Goal: Check status: Check status

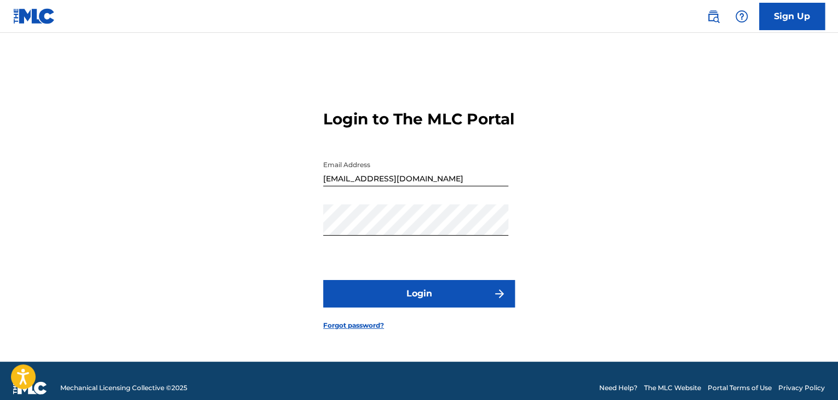
click at [423, 306] on button "Login" at bounding box center [419, 293] width 192 height 27
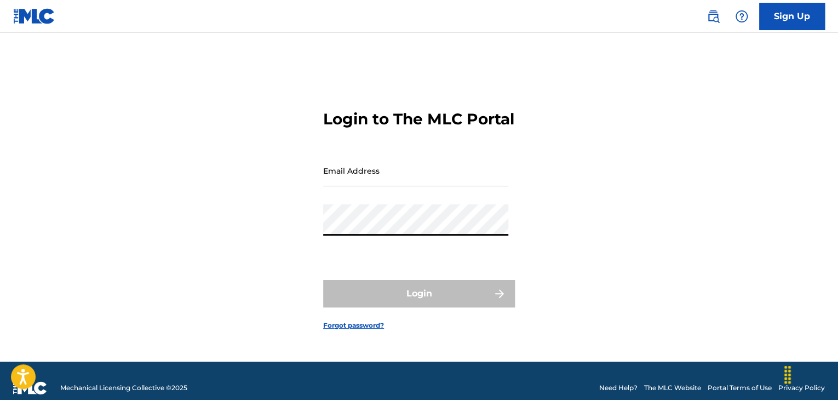
type input "[EMAIL_ADDRESS][DOMAIN_NAME]"
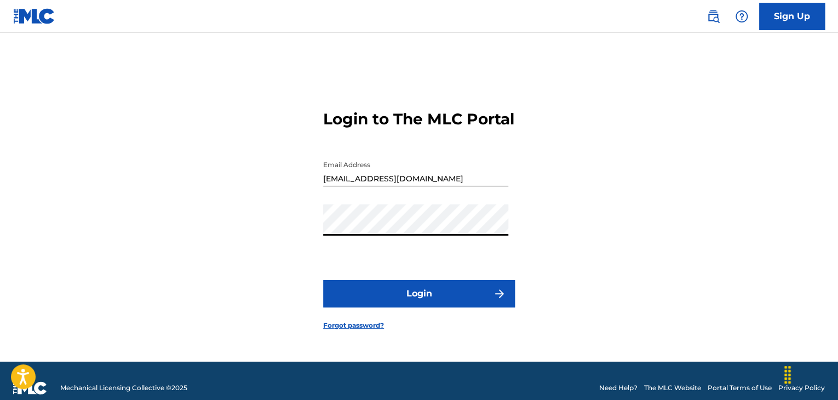
click at [466, 296] on button "Login" at bounding box center [419, 293] width 192 height 27
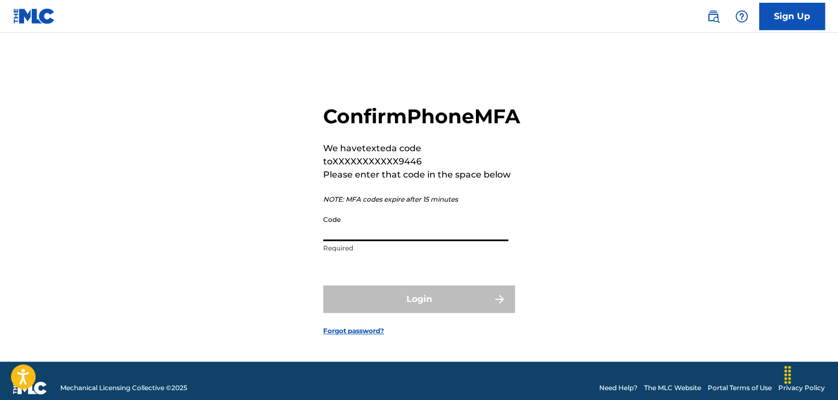
click at [434, 241] on input "Code" at bounding box center [415, 225] width 185 height 31
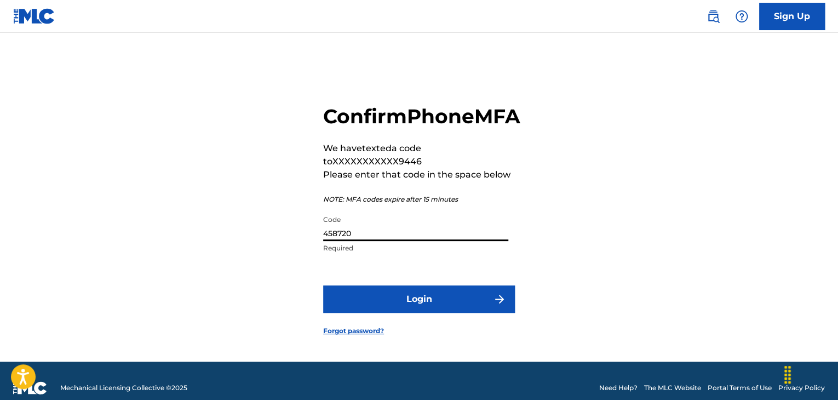
type input "458720"
click at [323, 285] on button "Login" at bounding box center [419, 298] width 192 height 27
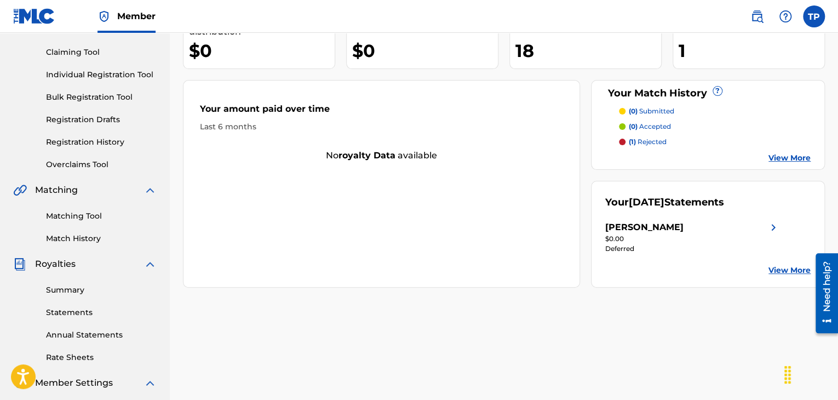
scroll to position [110, 0]
click at [787, 271] on link "View More" at bounding box center [789, 270] width 42 height 12
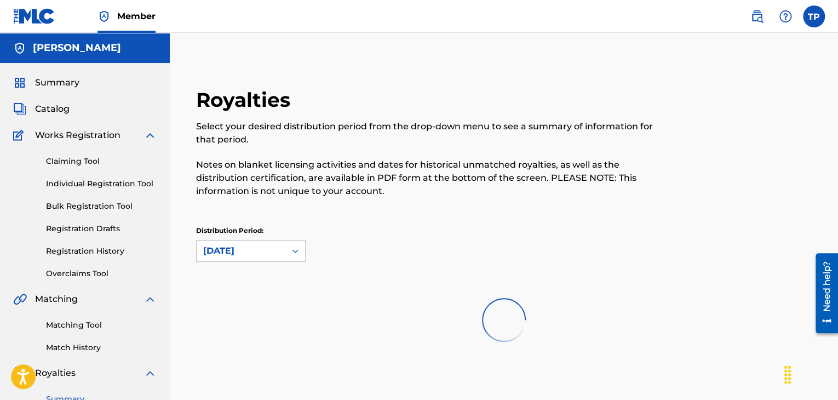
scroll to position [164, 0]
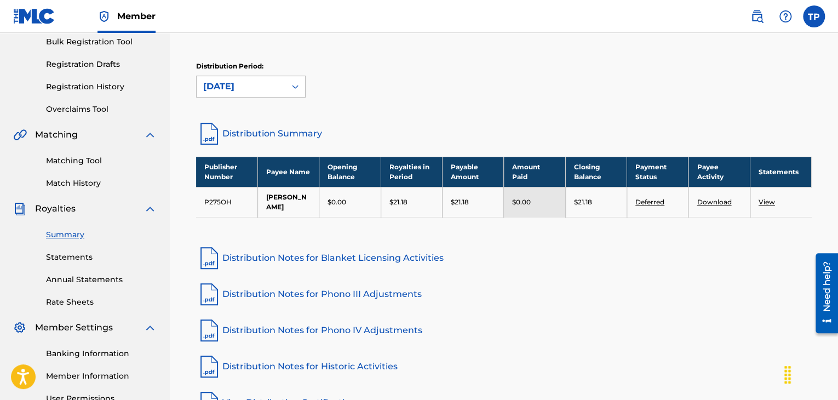
click at [265, 87] on div "July 2025" at bounding box center [241, 86] width 76 height 13
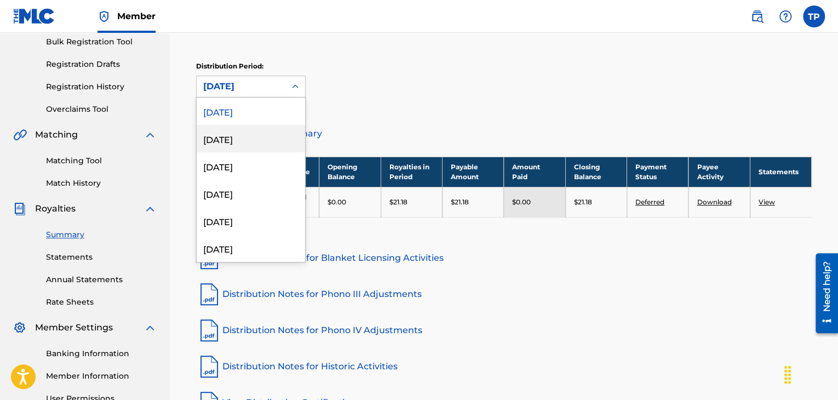
click at [246, 132] on div "June 2025" at bounding box center [251, 138] width 108 height 27
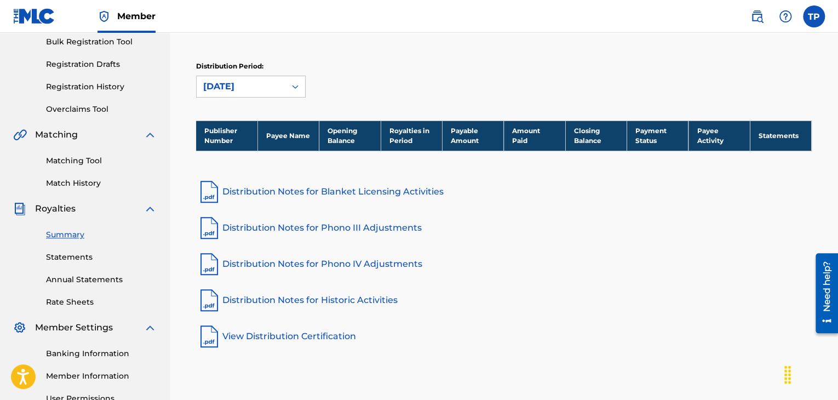
click at [369, 192] on link "Distribution Notes for Blanket Licensing Activities" at bounding box center [504, 192] width 616 height 26
click at [274, 88] on div "June 2025" at bounding box center [241, 86] width 76 height 13
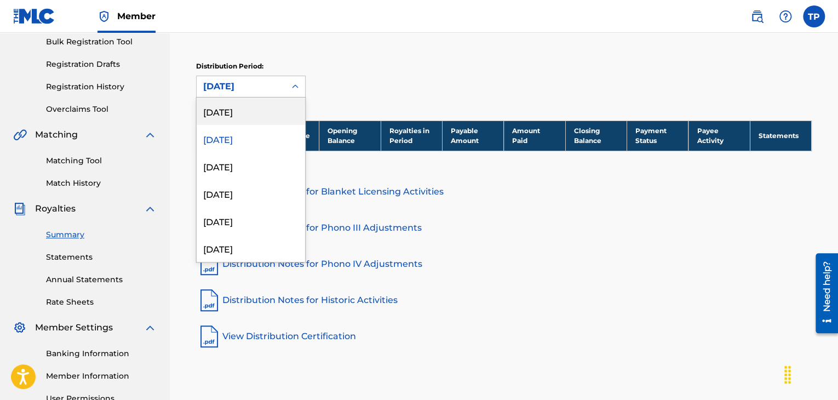
click at [263, 106] on div "July 2025" at bounding box center [251, 110] width 108 height 27
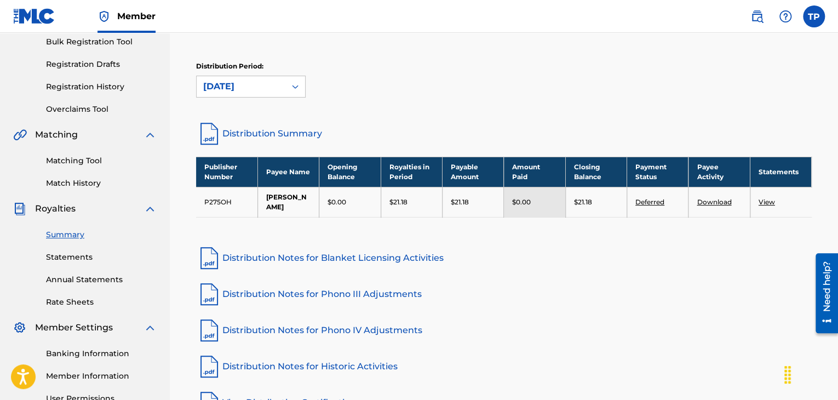
click at [340, 258] on link "Distribution Notes for Blanket Licensing Activities" at bounding box center [504, 258] width 616 height 26
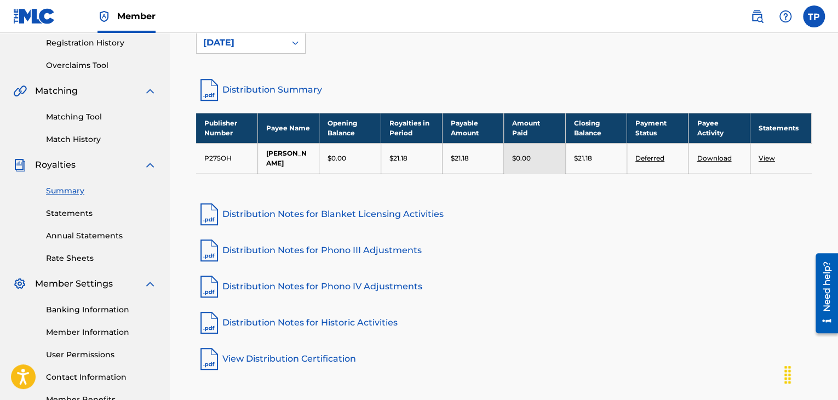
scroll to position [274, 0]
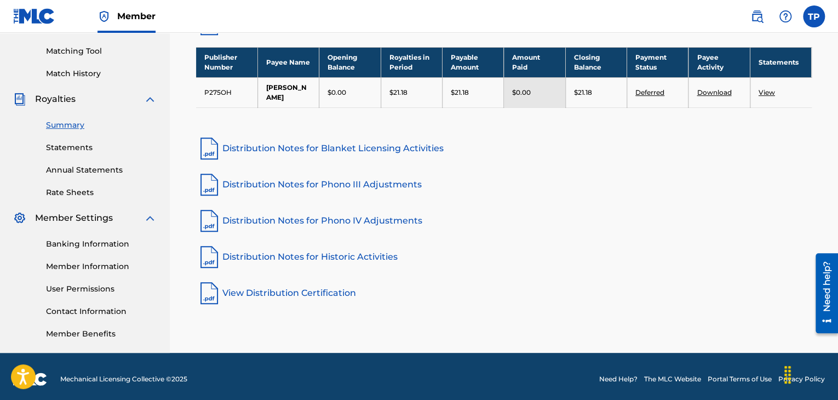
click at [370, 256] on link "Distribution Notes for Historic Activities" at bounding box center [504, 257] width 616 height 26
click at [375, 221] on link "Distribution Notes for Phono IV Adjustments" at bounding box center [504, 221] width 616 height 26
click at [333, 294] on link "View Distribution Certification" at bounding box center [504, 293] width 616 height 26
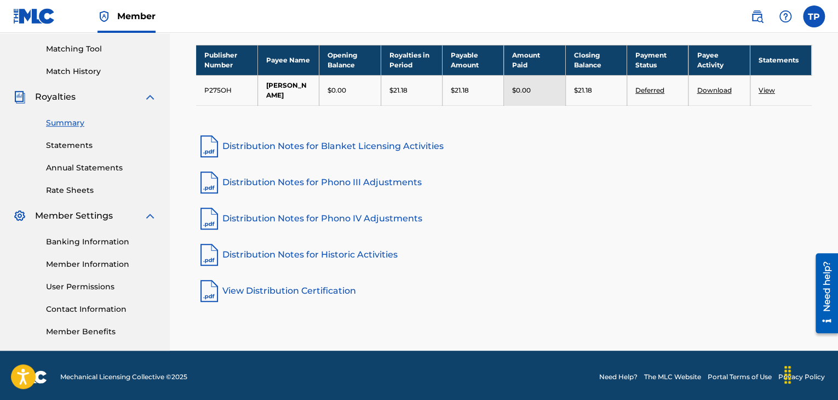
scroll to position [279, 0]
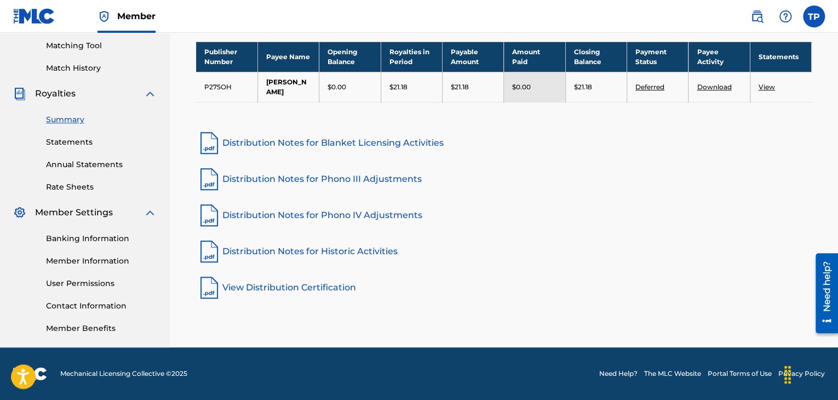
click at [102, 240] on link "Banking Information" at bounding box center [101, 239] width 111 height 12
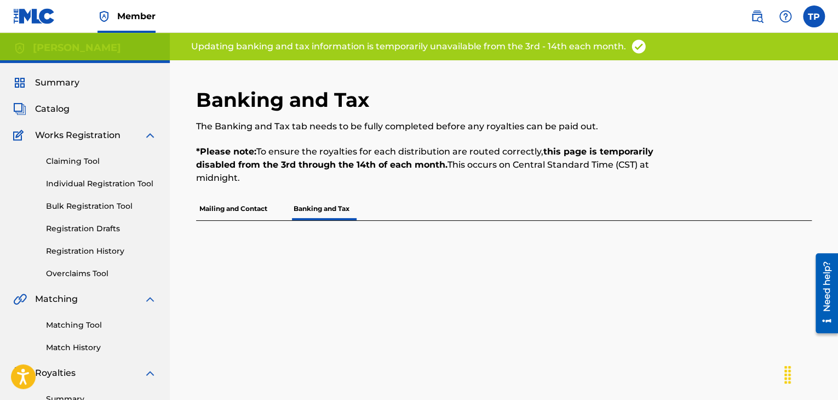
click at [92, 253] on link "Registration History" at bounding box center [101, 251] width 111 height 12
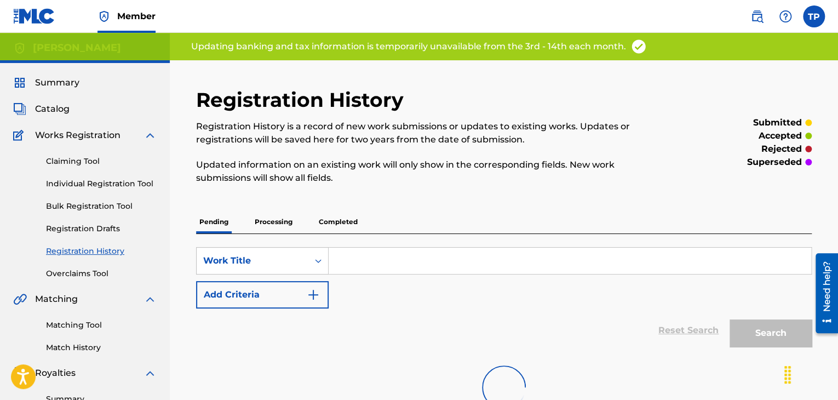
click at [263, 217] on p "Processing" at bounding box center [273, 221] width 44 height 23
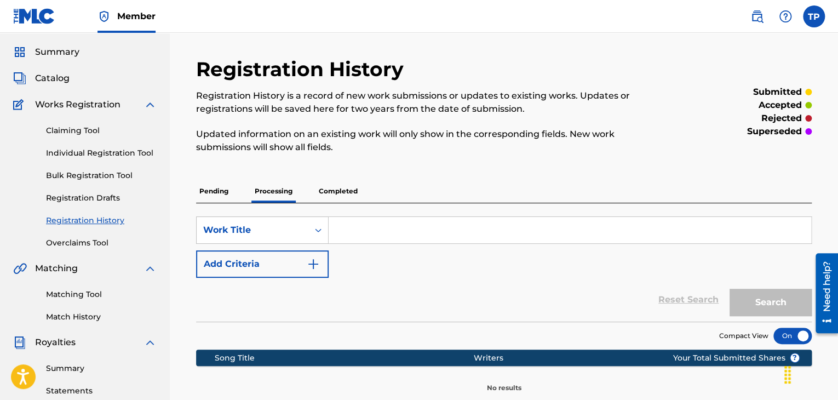
scroll to position [55, 0]
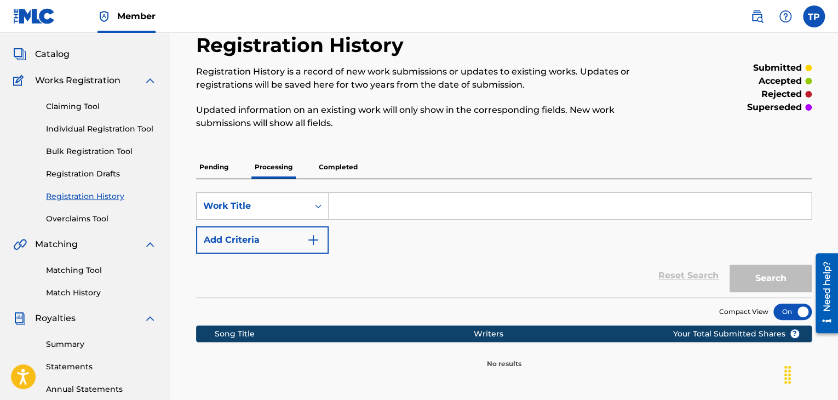
click at [324, 167] on p "Completed" at bounding box center [337, 167] width 45 height 23
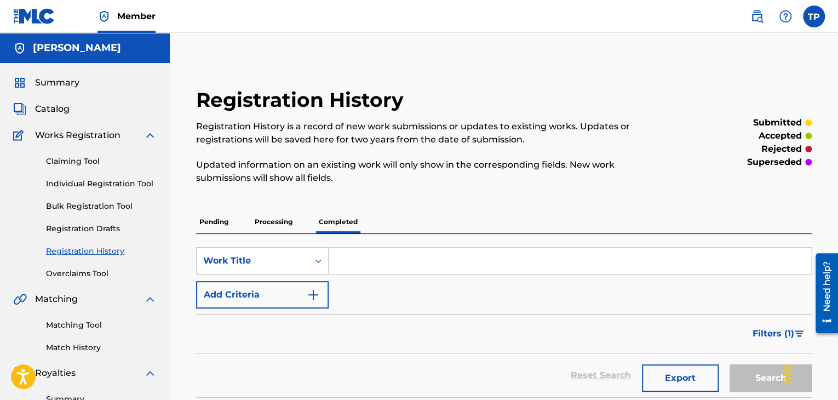
click at [54, 108] on span "Catalog" at bounding box center [52, 108] width 35 height 13
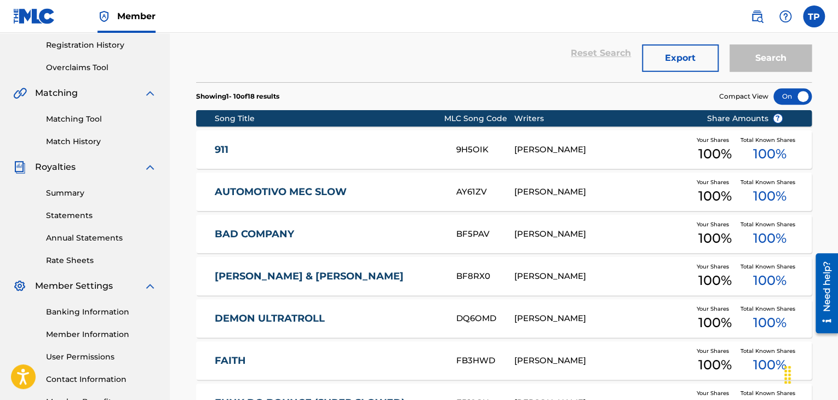
scroll to position [219, 0]
